Goal: Task Accomplishment & Management: Use online tool/utility

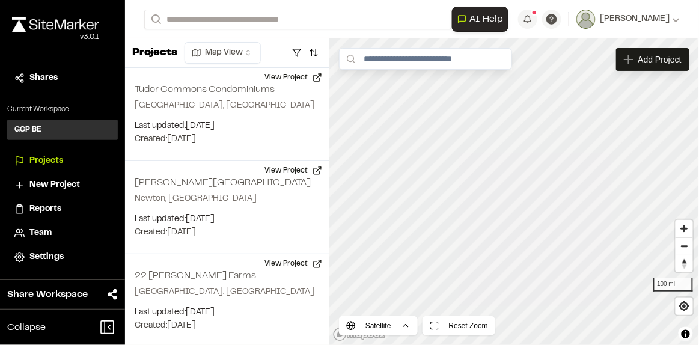
click at [54, 156] on span "Projects" at bounding box center [46, 161] width 34 height 13
click at [28, 159] on div "Projects" at bounding box center [62, 161] width 96 height 13
click at [316, 58] on button "button" at bounding box center [313, 52] width 17 height 19
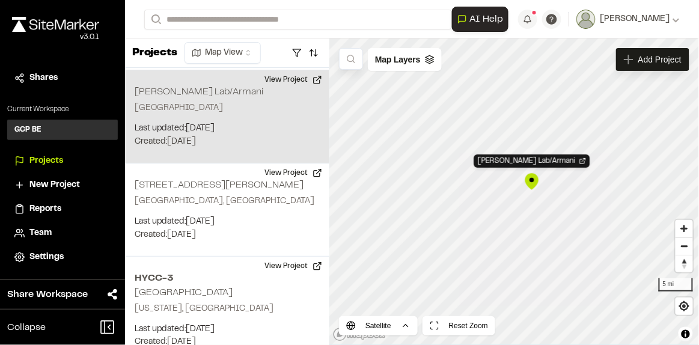
scroll to position [278, 0]
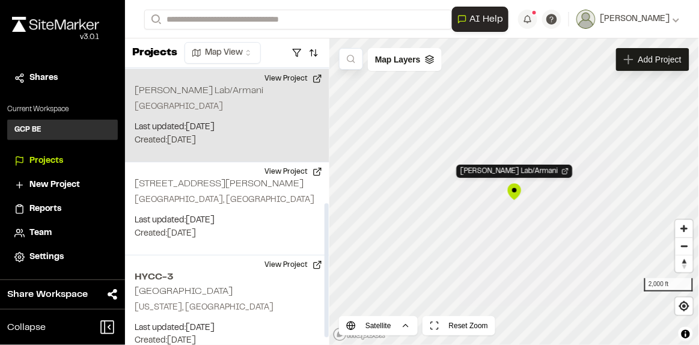
click at [236, 135] on p "Created: [DATE]" at bounding box center [227, 140] width 185 height 13
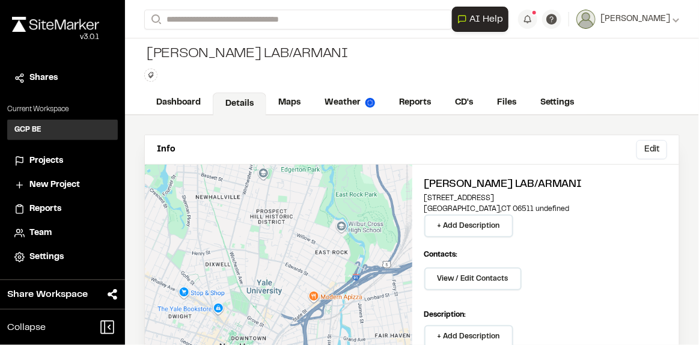
scroll to position [2, 0]
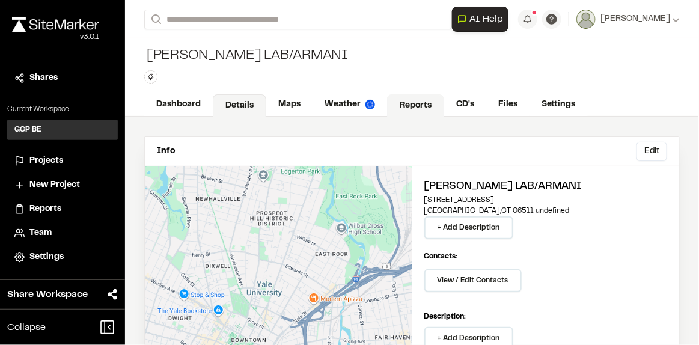
click at [405, 103] on link "Reports" at bounding box center [415, 105] width 57 height 23
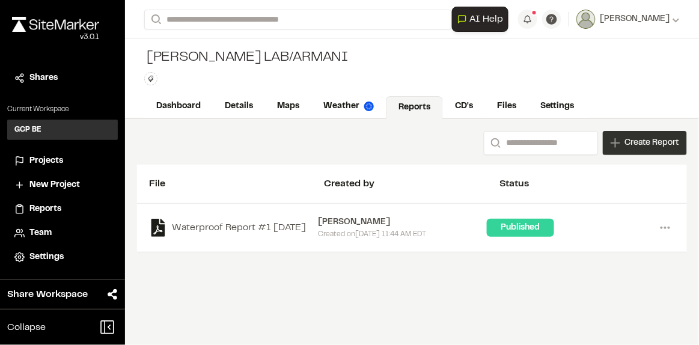
click at [619, 146] on div "Create Report" at bounding box center [645, 143] width 84 height 24
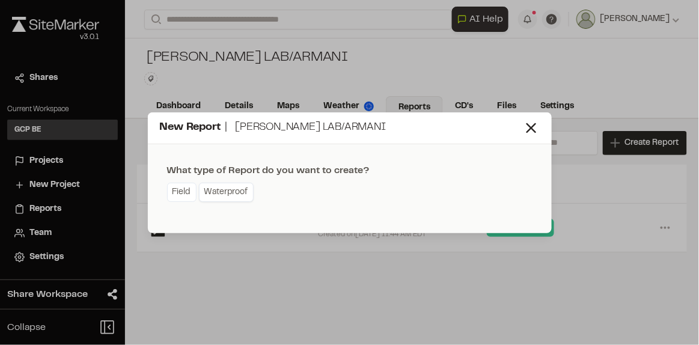
click at [223, 196] on link "Waterproof" at bounding box center [226, 192] width 55 height 19
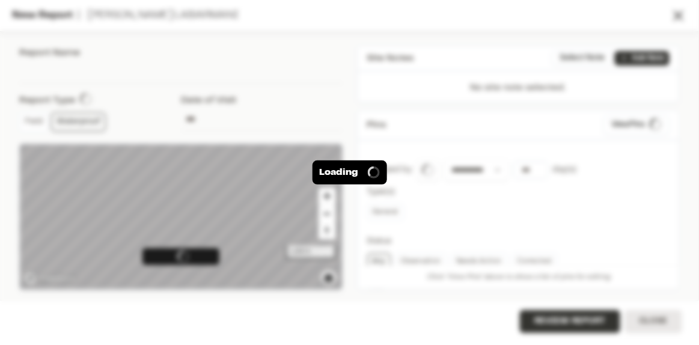
type input "**********"
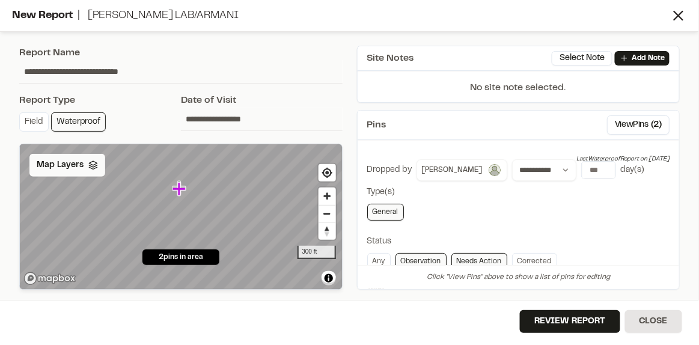
click at [94, 170] on div "Map Layers" at bounding box center [67, 165] width 76 height 23
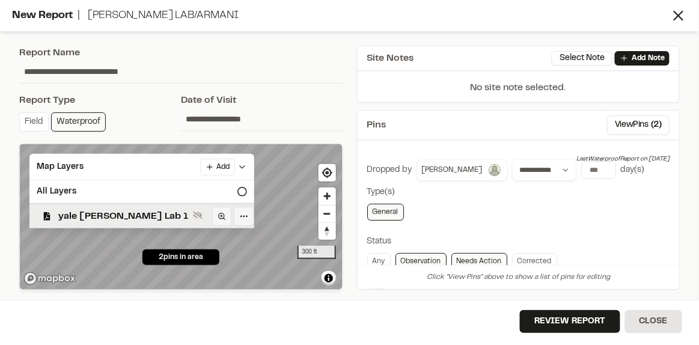
click at [69, 209] on span "yale Wright Lab 1" at bounding box center [123, 216] width 130 height 14
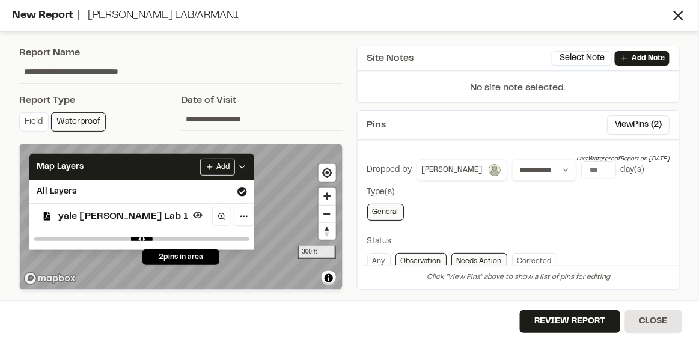
click at [71, 212] on span "yale Wright Lab 1" at bounding box center [123, 216] width 130 height 14
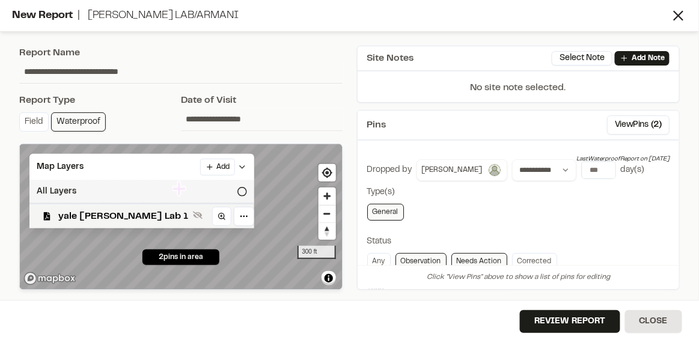
click at [63, 184] on div "All Layers" at bounding box center [141, 191] width 225 height 23
